Goal: Task Accomplishment & Management: Manage account settings

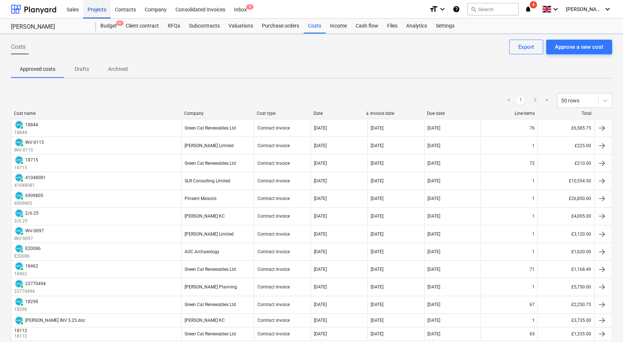
click at [105, 9] on div "Projects" at bounding box center [96, 9] width 27 height 19
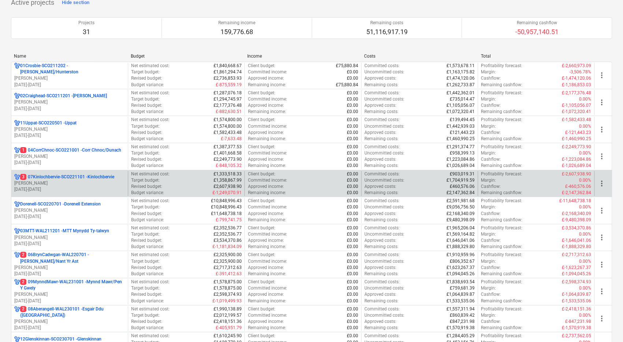
scroll to position [73, 0]
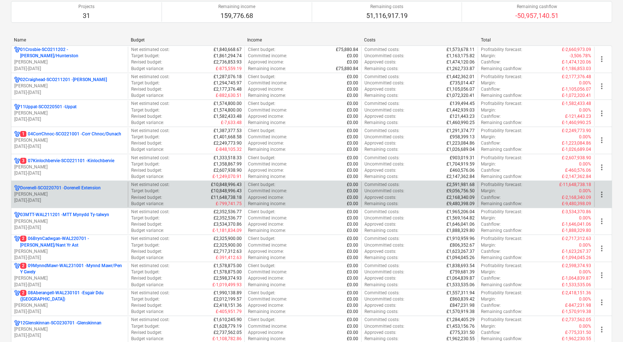
click at [90, 189] on p "Dorenell-SCO220701 - Dorenell Extension" at bounding box center [60, 188] width 81 height 6
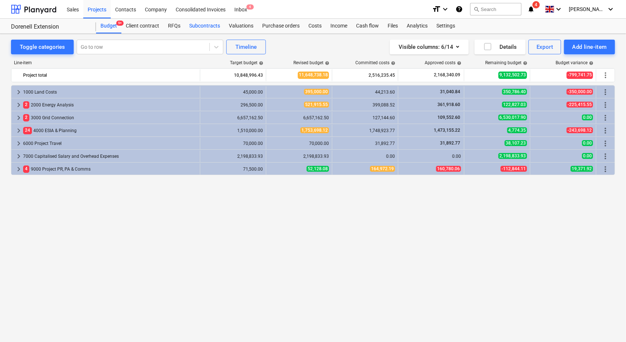
click at [210, 29] on div "Subcontracts" at bounding box center [205, 26] width 40 height 15
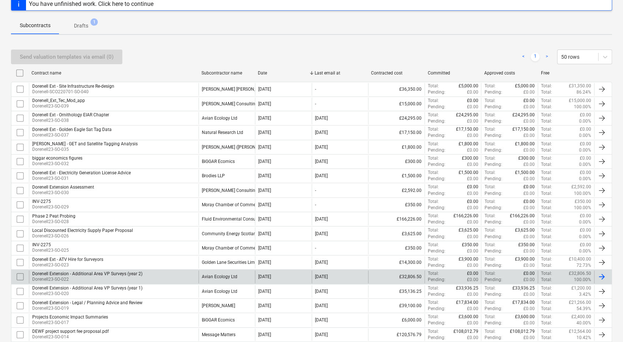
scroll to position [147, 0]
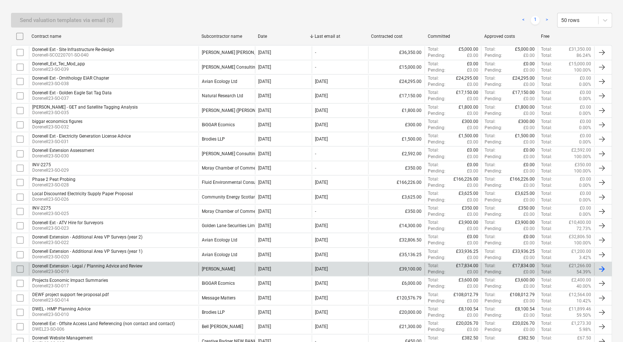
click at [168, 263] on div "Dorenell Extension - Legal / Planning Advice and Review Dorenell23-SO-019" at bounding box center [114, 268] width 170 height 12
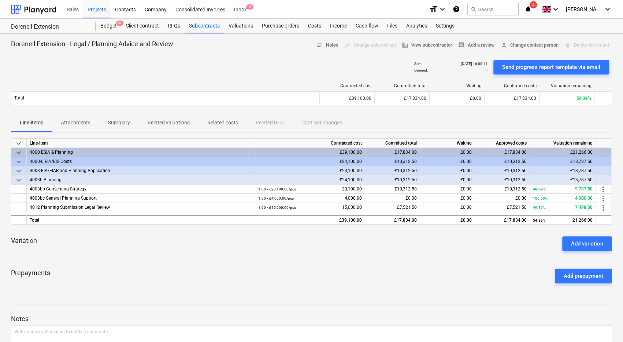
click at [124, 122] on p "Summary" at bounding box center [119, 123] width 22 height 8
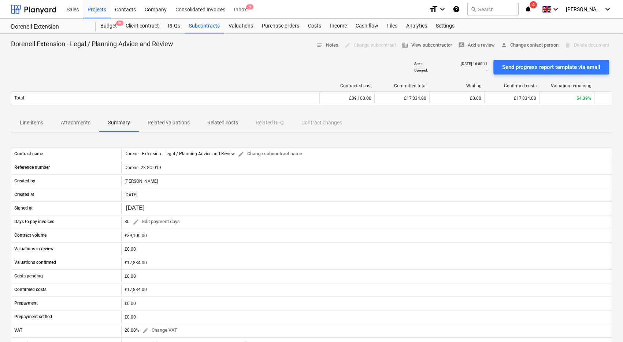
click at [156, 116] on button "Related valuations" at bounding box center [169, 123] width 60 height 18
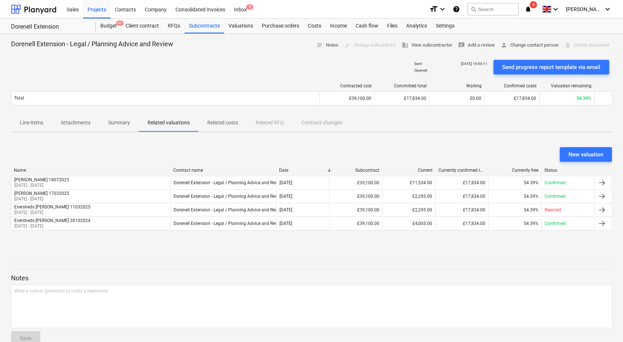
click at [110, 120] on p "Summary" at bounding box center [119, 123] width 22 height 8
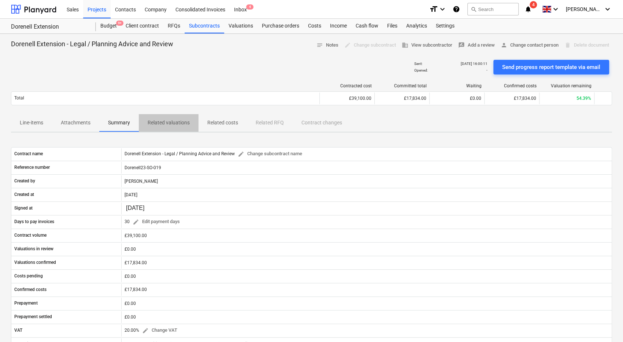
click at [165, 119] on p "Related valuations" at bounding box center [169, 123] width 42 height 8
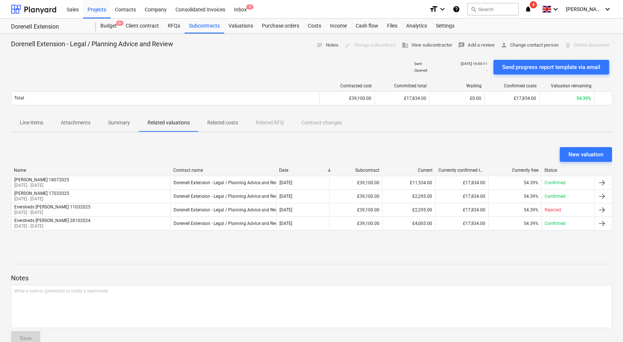
click at [21, 124] on p "Line-items" at bounding box center [31, 123] width 23 height 8
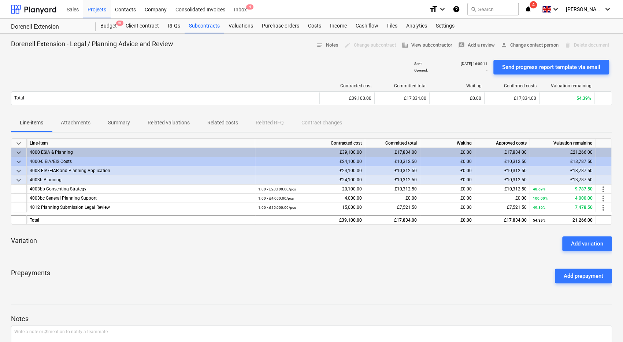
click at [70, 121] on p "Attachments" at bounding box center [76, 123] width 30 height 8
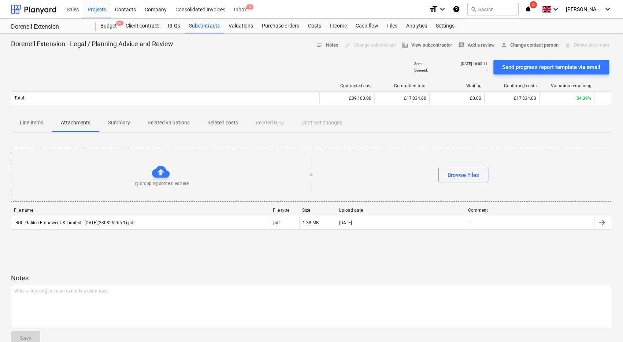
click at [118, 121] on p "Summary" at bounding box center [119, 123] width 22 height 8
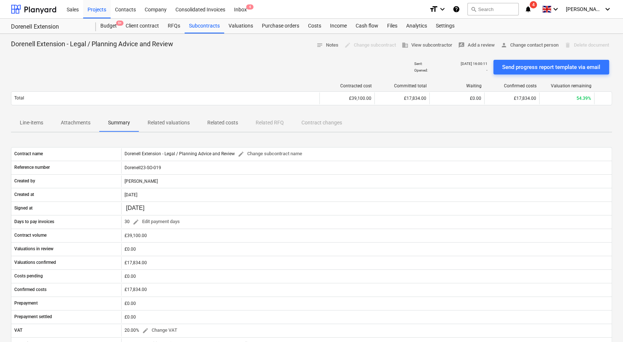
click at [34, 122] on p "Line-items" at bounding box center [31, 123] width 23 height 8
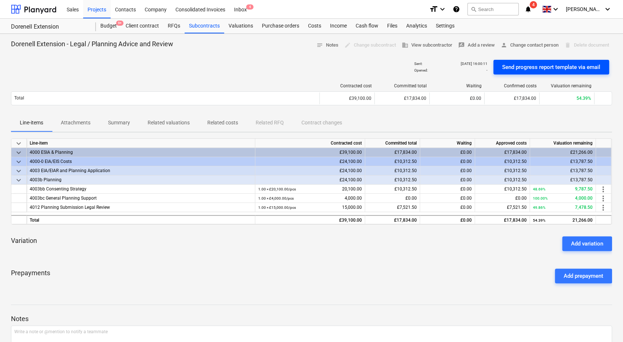
click at [555, 68] on div "Send progress report template via email" at bounding box center [552, 67] width 98 height 10
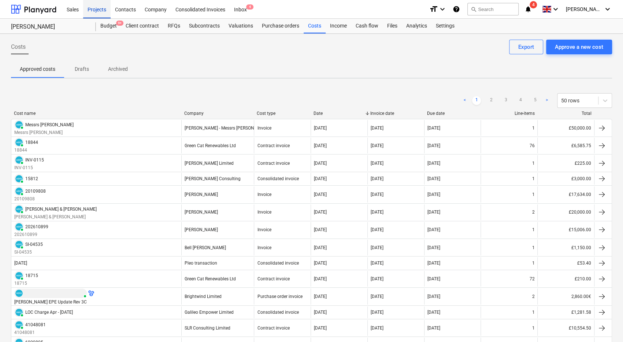
click at [103, 11] on div "Projects" at bounding box center [96, 9] width 27 height 19
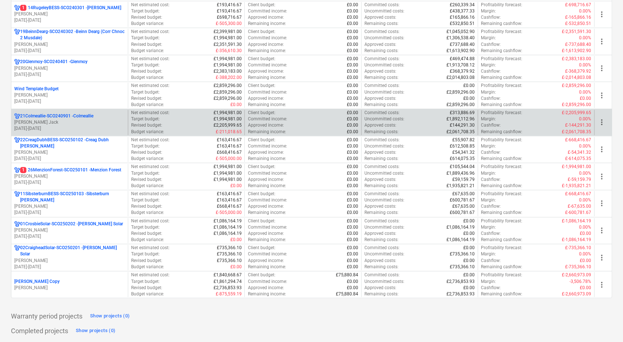
scroll to position [660, 0]
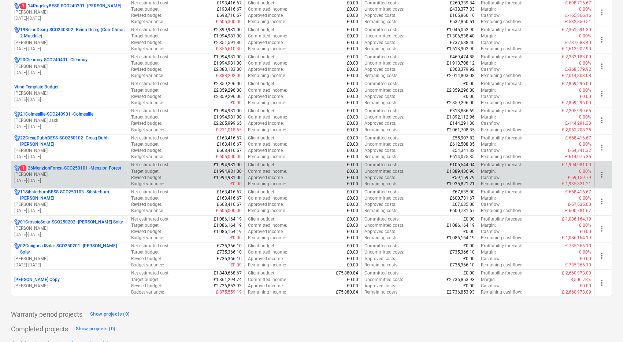
click at [85, 165] on p "1 26MenzionForest-SCO250101 - Menzion Forest" at bounding box center [70, 168] width 101 height 6
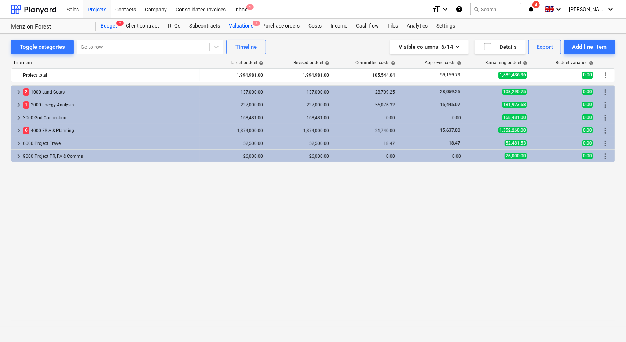
click at [240, 29] on div "Valuations 1" at bounding box center [240, 26] width 33 height 15
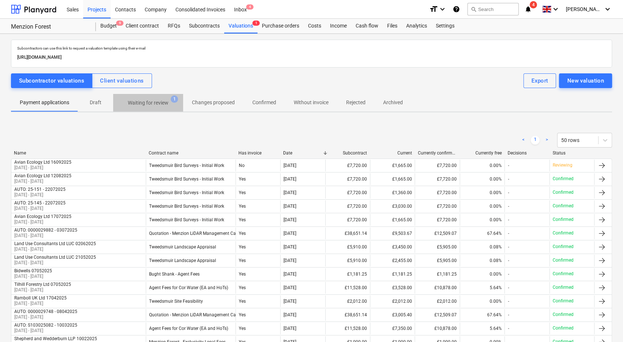
click at [164, 103] on p "Waiting for review" at bounding box center [148, 103] width 41 height 8
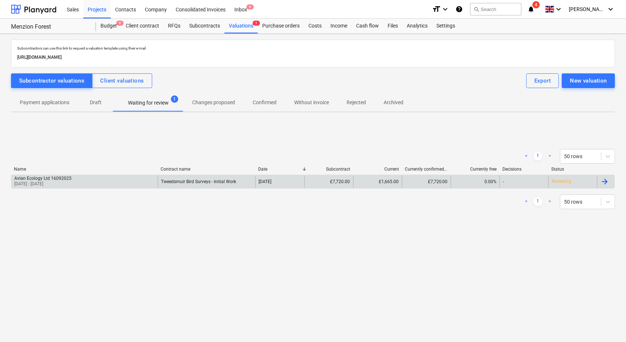
click at [132, 177] on div "Avian Ecology Ltd 16092025 [DATE] - [DATE]" at bounding box center [84, 182] width 146 height 12
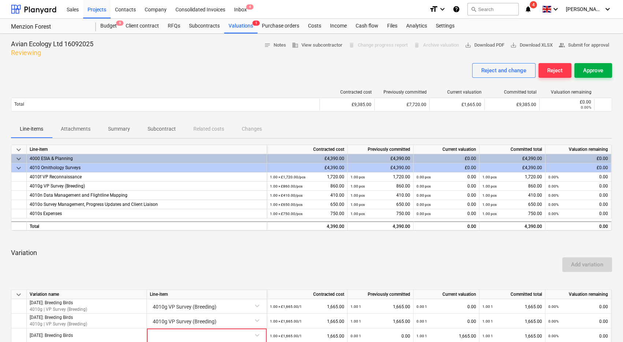
click at [584, 71] on div "Approve" at bounding box center [594, 71] width 20 height 10
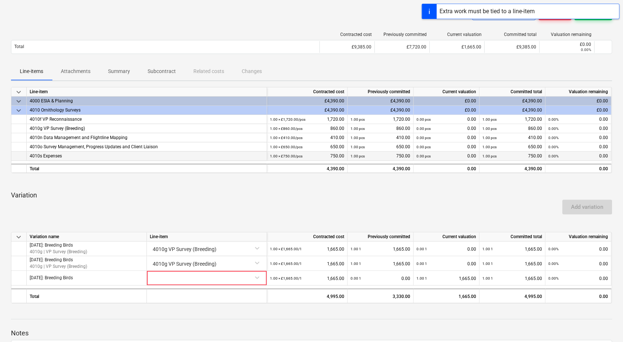
scroll to position [73, 0]
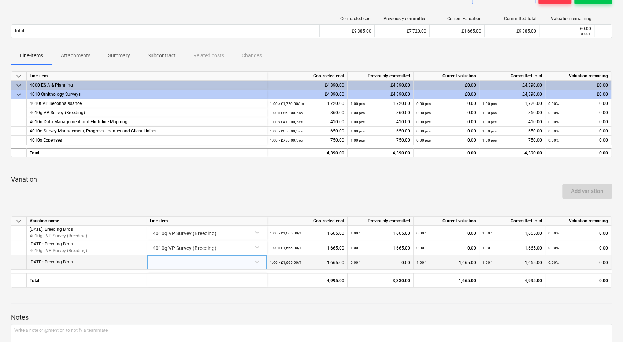
click at [239, 262] on div at bounding box center [207, 261] width 114 height 13
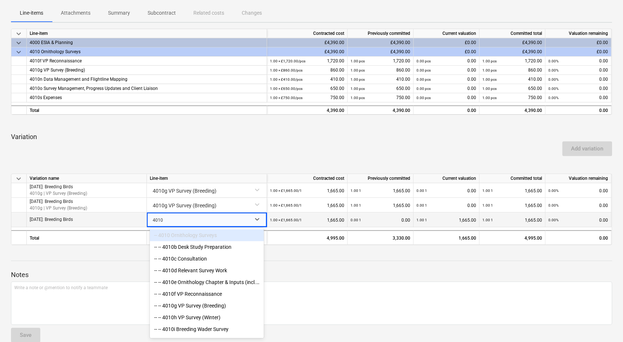
type input "4010g"
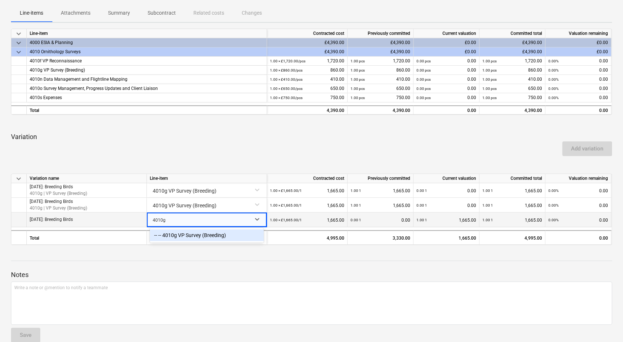
click at [231, 235] on div "-- -- 4010g VP Survey (Breeding)" at bounding box center [207, 235] width 114 height 12
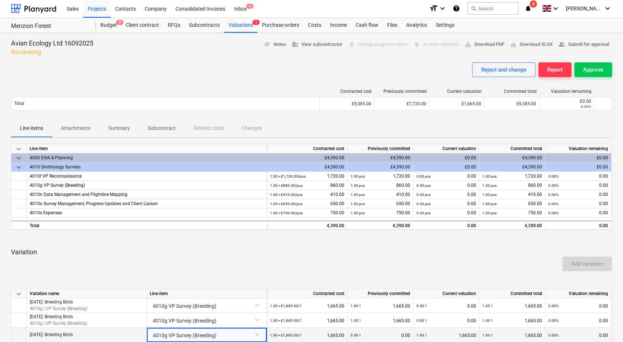
scroll to position [0, 0]
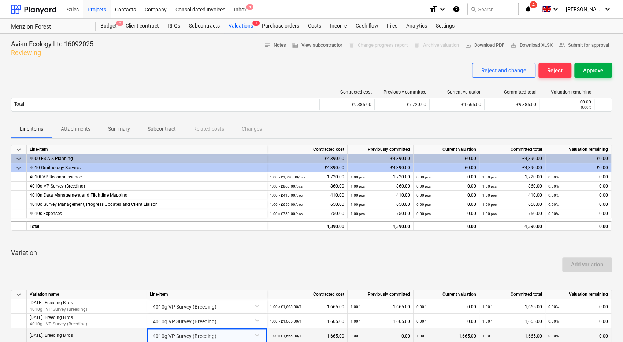
click at [595, 70] on div "Approve" at bounding box center [594, 71] width 20 height 10
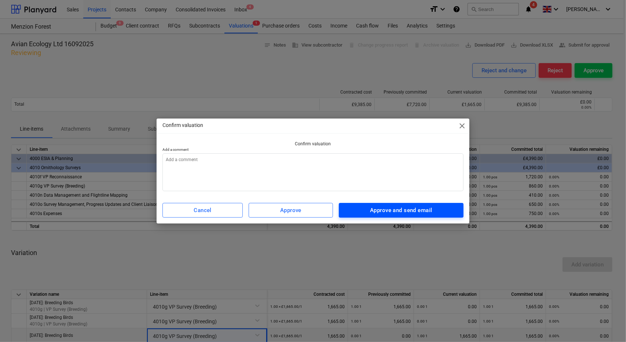
click at [423, 204] on button "Approve and send email" at bounding box center [401, 210] width 125 height 15
type textarea "x"
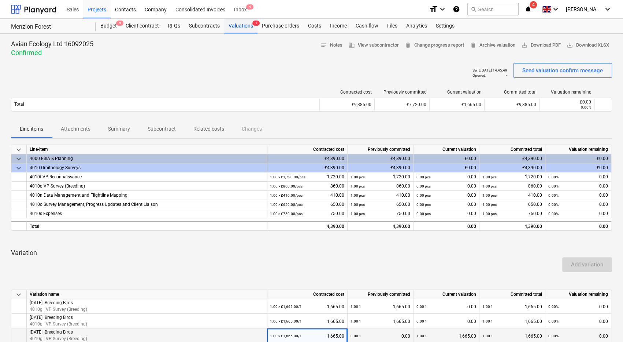
click at [242, 24] on div "Valuations 1" at bounding box center [240, 26] width 33 height 15
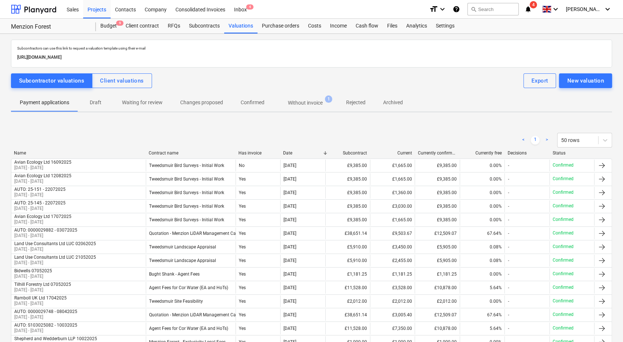
click at [313, 101] on p "Without invoice" at bounding box center [305, 103] width 35 height 8
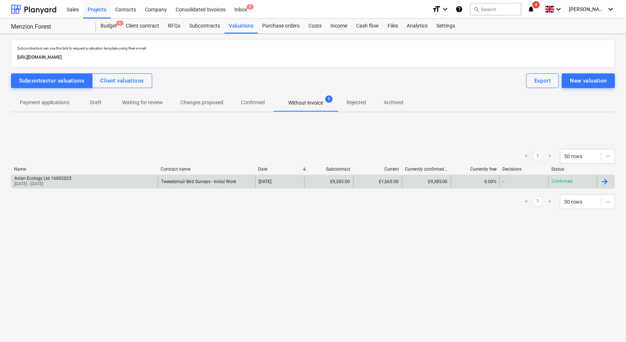
click at [137, 180] on div "Avian Ecology Ltd 16092025 [DATE] - [DATE]" at bounding box center [84, 182] width 146 height 12
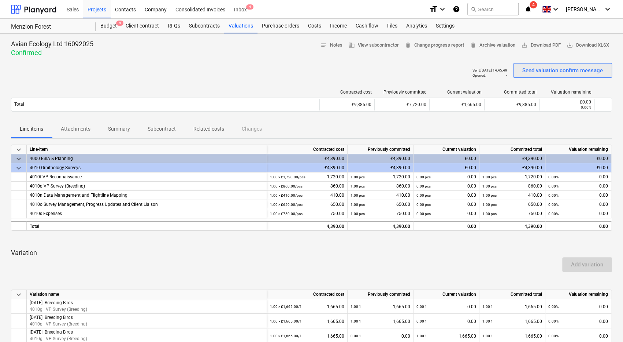
click at [583, 71] on div "Send valuation confirm message" at bounding box center [563, 71] width 81 height 10
